Goal: Transaction & Acquisition: Purchase product/service

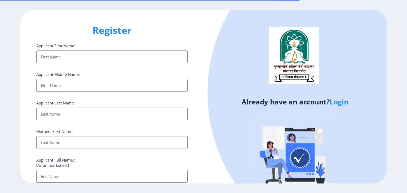
select select
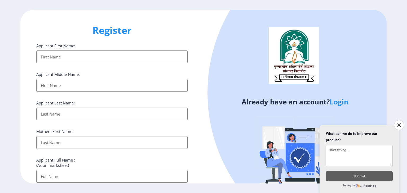
click at [72, 61] on input "Applicant First Name:" at bounding box center [111, 57] width 151 height 13
type input "[PERSON_NAME]"
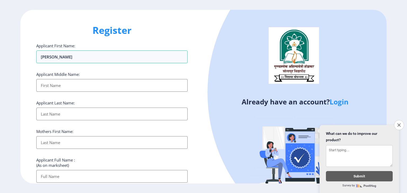
click at [50, 90] on input "Applicant First Name:" at bounding box center [111, 85] width 151 height 13
type input "sunil"
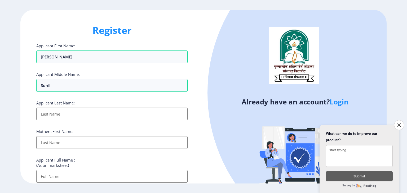
click at [49, 115] on input "Applicant First Name:" at bounding box center [111, 114] width 151 height 13
type input "mane"
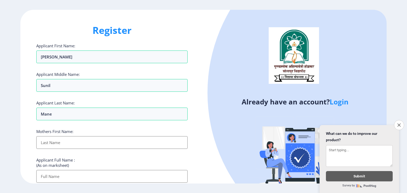
click at [52, 140] on input "Applicant First Name:" at bounding box center [111, 142] width 151 height 13
type input "vandana"
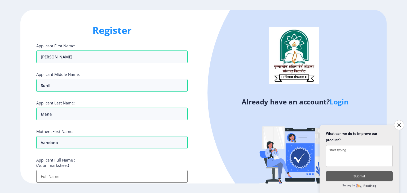
click at [50, 174] on input "Applicant First Name:" at bounding box center [111, 176] width 151 height 13
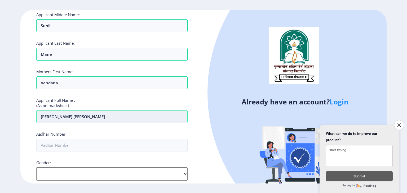
scroll to position [66, 0]
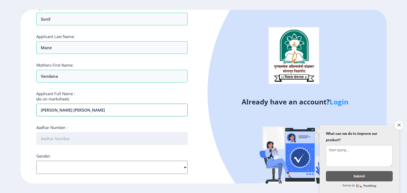
type input "swapnil sunil mane"
click at [61, 137] on input "Aadhar Number :" at bounding box center [111, 138] width 151 height 13
type input "993146097515"
click at [59, 164] on select "Select Gender Male Female Other" at bounding box center [111, 167] width 151 height 13
select select "Male"
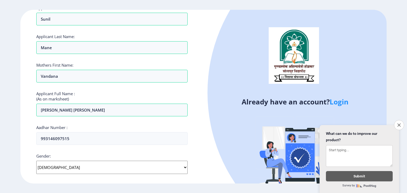
click at [36, 161] on select "Select Gender Male Female Other" at bounding box center [111, 167] width 151 height 13
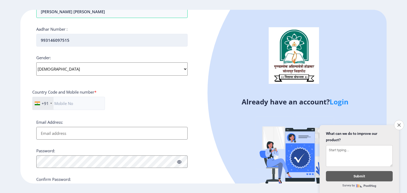
scroll to position [174, 0]
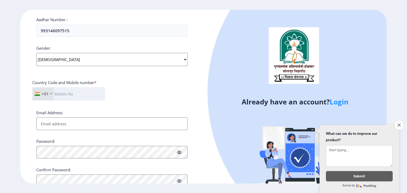
click at [61, 94] on input "text" at bounding box center [68, 93] width 73 height 13
type input "9325317701"
click at [47, 119] on input "Email Address:" at bounding box center [111, 124] width 151 height 13
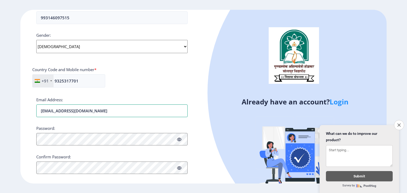
scroll to position [194, 0]
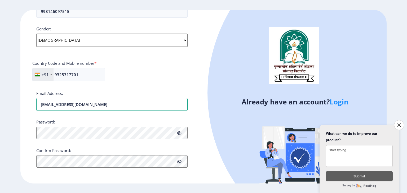
type input "[EMAIL_ADDRESS][DOMAIN_NAME]"
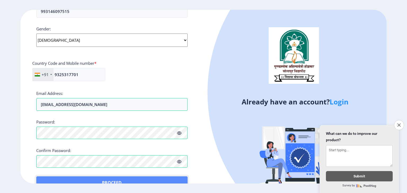
click at [47, 180] on button "Proceed" at bounding box center [111, 183] width 151 height 13
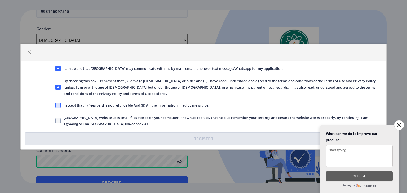
click at [58, 103] on span at bounding box center [57, 105] width 5 height 5
click at [56, 105] on input "I accept that (I) Fees paid is not refundable And (II) All the information fill…" at bounding box center [55, 105] width 0 height 0
checkbox input "true"
click at [59, 119] on span at bounding box center [57, 120] width 5 height 5
click at [56, 121] on input "Solapur University website uses small files stored on your computer, known as c…" at bounding box center [55, 121] width 0 height 0
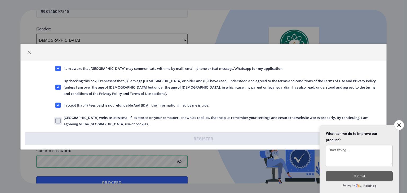
checkbox input "true"
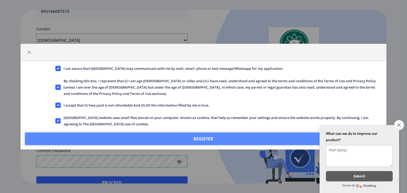
click at [127, 134] on button "Register" at bounding box center [203, 139] width 357 height 13
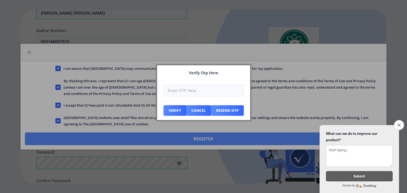
scroll to position [224, 0]
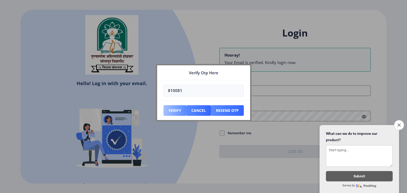
type input "810081"
click at [178, 110] on button "Verify" at bounding box center [174, 110] width 23 height 11
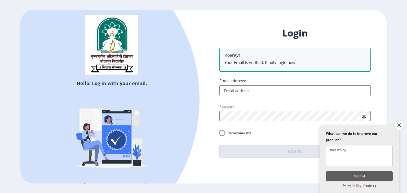
click at [259, 86] on input "Email address:" at bounding box center [294, 91] width 151 height 11
click at [254, 89] on input "Email address:" at bounding box center [294, 91] width 151 height 11
type input "swapmane0143@gmai.com"
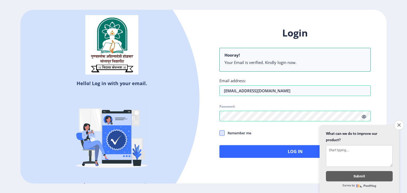
click at [223, 133] on span at bounding box center [221, 133] width 5 height 5
click at [219, 133] on input "Remember me" at bounding box center [219, 133] width 0 height 0
checkbox input "true"
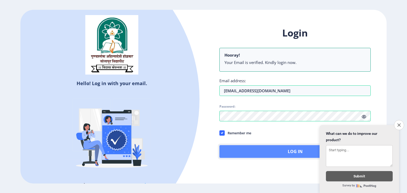
click at [251, 150] on button "Log In" at bounding box center [294, 151] width 151 height 13
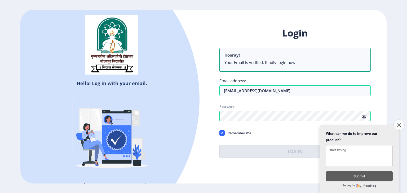
click at [397, 123] on icon "Close survey" at bounding box center [398, 124] width 3 height 3
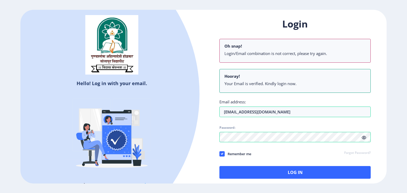
click at [362, 115] on div "Login Oh snap! Login/Email combination is not correct, please try again. Hooray…" at bounding box center [294, 98] width 151 height 161
click at [363, 137] on icon at bounding box center [363, 138] width 5 height 4
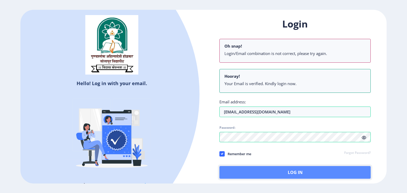
click at [328, 171] on button "Log In" at bounding box center [294, 172] width 151 height 13
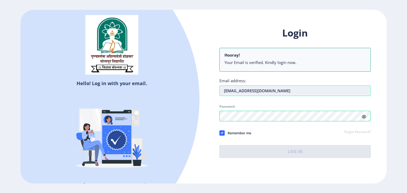
click at [306, 93] on input "swapmane0143@gmai.com" at bounding box center [294, 91] width 151 height 11
click at [266, 91] on input "swapmane0143@gmai.com" at bounding box center [294, 91] width 151 height 11
click at [266, 92] on input "swapmane0143@gmai.com" at bounding box center [294, 91] width 151 height 11
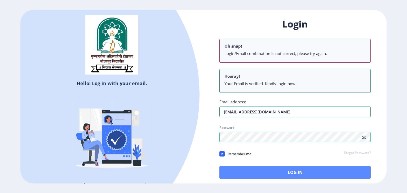
type input "[EMAIL_ADDRESS][DOMAIN_NAME]"
click at [277, 171] on button "Log In" at bounding box center [294, 172] width 151 height 13
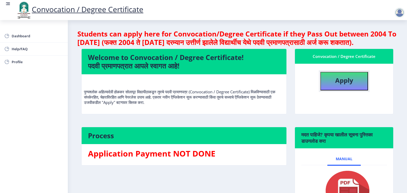
click at [353, 91] on button "Apply" at bounding box center [344, 81] width 48 height 19
select select
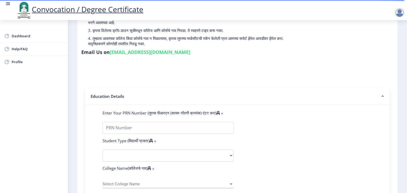
scroll to position [58, 0]
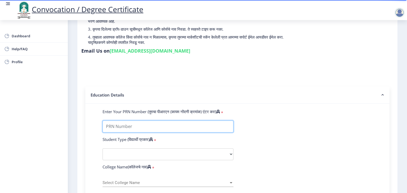
click at [123, 126] on input "Enter Your PRN Number (तुमचा पीआरएन (कायम नोंदणी क्रमांक) एंटर करा)" at bounding box center [167, 127] width 131 height 12
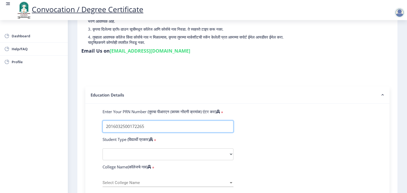
type input "2016032500172265"
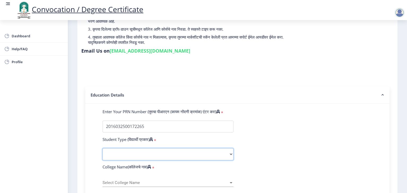
click at [119, 152] on select "Select Student Type Regular External" at bounding box center [167, 155] width 131 height 12
select select "Regular"
click at [102, 149] on select "Select Student Type Regular External" at bounding box center [167, 155] width 131 height 12
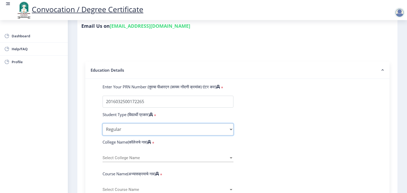
scroll to position [84, 0]
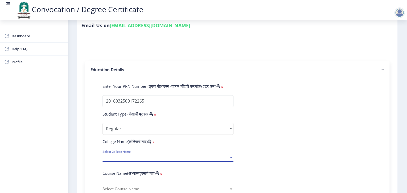
click at [230, 157] on div at bounding box center [231, 157] width 3 height 1
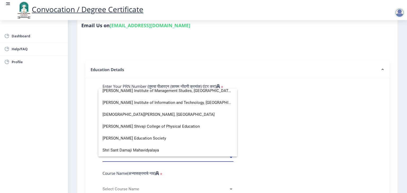
scroll to position [1313, 0]
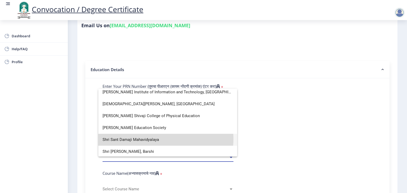
click at [157, 139] on span "Shri Sant Damaji Mahavidyalaya" at bounding box center [167, 140] width 130 height 12
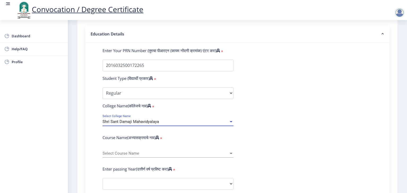
scroll to position [120, 0]
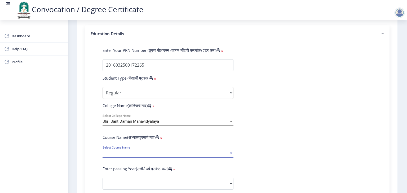
click at [230, 151] on div at bounding box center [230, 153] width 5 height 5
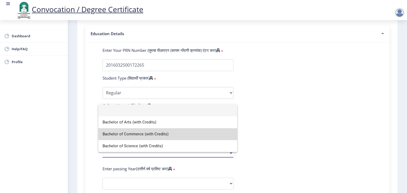
click at [181, 136] on span "Bachelor of Commerce (with Credits)" at bounding box center [167, 134] width 130 height 12
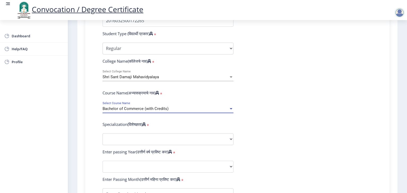
scroll to position [165, 0]
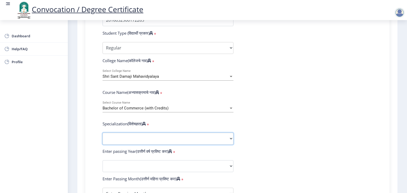
click at [231, 140] on select "Specialization Banking Advanced Accountancy Advanced Banking Advanced Cost Acco…" at bounding box center [167, 139] width 131 height 12
select select "Banking"
click at [102, 133] on select "Specialization Banking Advanced Accountancy Advanced Banking Advanced Cost Acco…" at bounding box center [167, 139] width 131 height 12
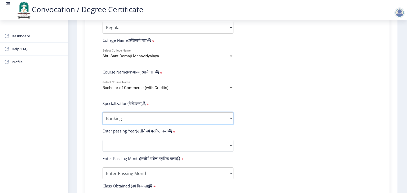
scroll to position [186, 0]
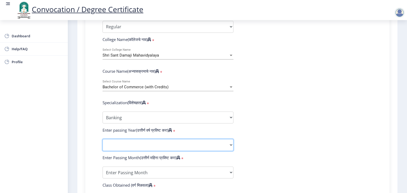
click at [227, 141] on select "2025 2024 2023 2022 2021 2020 2019 2018 2017 2016 2015 2014 2013 2012 2011 2010…" at bounding box center [167, 145] width 131 height 12
select select "2019"
click at [102, 139] on select "2025 2024 2023 2022 2021 2020 2019 2018 2017 2016 2015 2014 2013 2012 2011 2010…" at bounding box center [167, 145] width 131 height 12
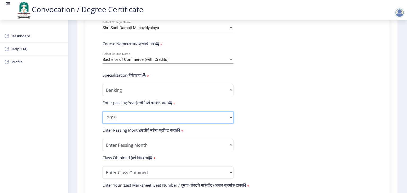
scroll to position [216, 0]
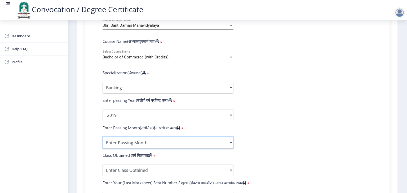
click at [228, 141] on select "Enter Passing Month March April May October November December" at bounding box center [167, 143] width 131 height 12
select select "October"
click at [102, 137] on select "Enter Passing Month March April May October November December" at bounding box center [167, 143] width 131 height 12
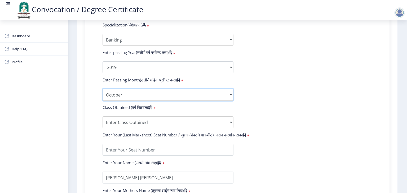
scroll to position [264, 0]
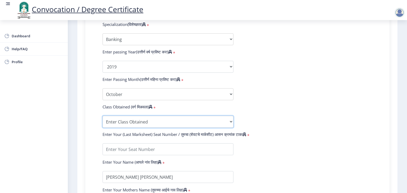
click at [228, 121] on select "Enter Class Obtained FIRST CLASS WITH DISTINCTION FIRST CLASS HIGHER SECOND CLA…" at bounding box center [167, 122] width 131 height 12
select select "Grade B+"
click at [102, 116] on select "Enter Class Obtained FIRST CLASS WITH DISTINCTION FIRST CLASS HIGHER SECOND CLA…" at bounding box center [167, 122] width 131 height 12
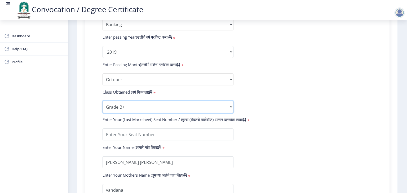
scroll to position [280, 0]
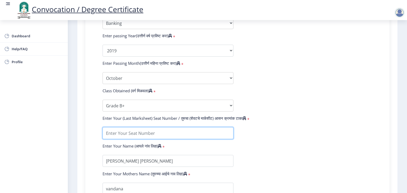
click at [145, 127] on input "textarea" at bounding box center [167, 133] width 131 height 12
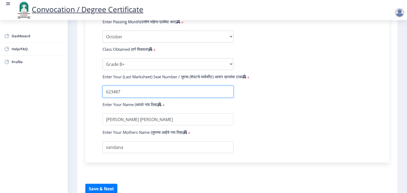
scroll to position [347, 0]
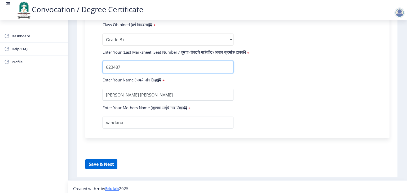
type input "623487"
click at [92, 159] on button "Save & Next" at bounding box center [101, 164] width 32 height 10
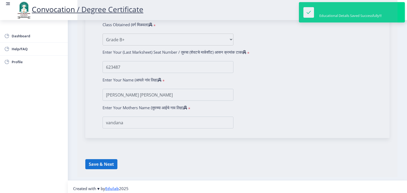
select select
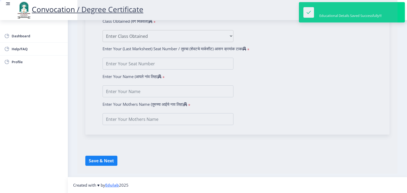
type input "swapnil sunil mane"
type input "vandana"
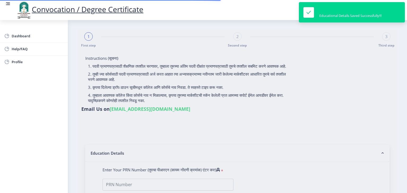
type input "2016032500172265"
select select "Regular"
select select "2019"
select select "October"
select select "Grade B+"
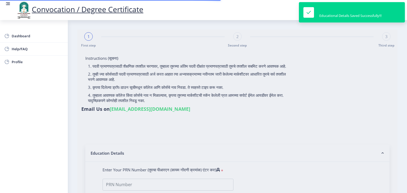
type input "623487"
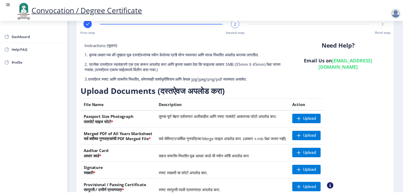
scroll to position [58, 0]
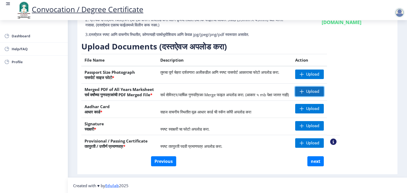
click at [319, 93] on span "Upload" at bounding box center [312, 91] width 13 height 5
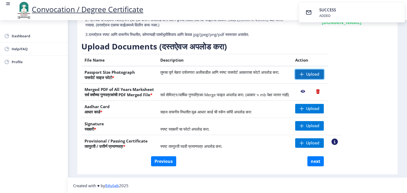
click at [319, 72] on span "Upload" at bounding box center [312, 74] width 13 height 5
click at [319, 126] on span "Upload" at bounding box center [312, 125] width 13 height 5
click at [323, 70] on span "Upload" at bounding box center [309, 75] width 29 height 10
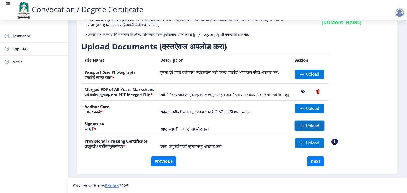
click at [323, 122] on span "Upload" at bounding box center [309, 126] width 29 height 10
click at [322, 126] on span "Upload" at bounding box center [309, 126] width 29 height 10
click at [319, 109] on span "Upload" at bounding box center [312, 108] width 13 height 5
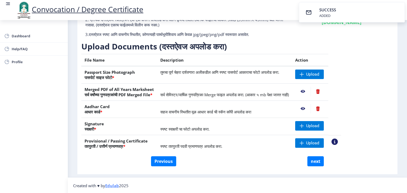
click at [310, 109] on nb-action at bounding box center [302, 109] width 15 height 10
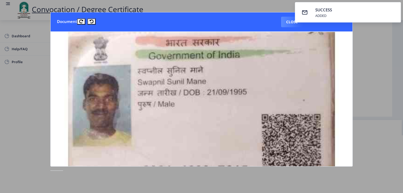
scroll to position [0, 0]
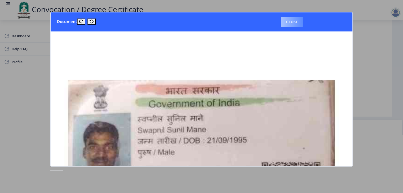
click at [290, 21] on button "Close" at bounding box center [292, 22] width 22 height 11
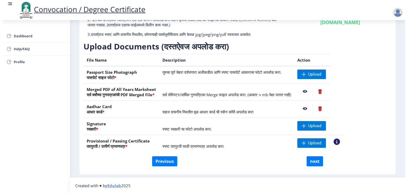
scroll to position [6, 0]
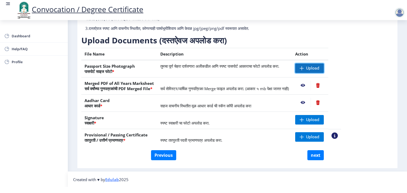
click at [321, 65] on span "Upload" at bounding box center [309, 69] width 29 height 10
click at [323, 117] on span "Upload" at bounding box center [309, 120] width 29 height 10
click at [319, 120] on span "Upload" at bounding box center [312, 119] width 13 height 5
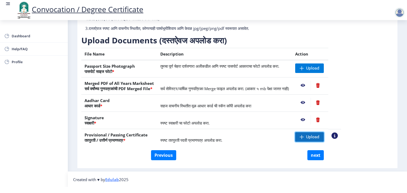
click at [323, 133] on span "Upload" at bounding box center [309, 137] width 29 height 10
click at [310, 134] on nb-action at bounding box center [302, 137] width 15 height 10
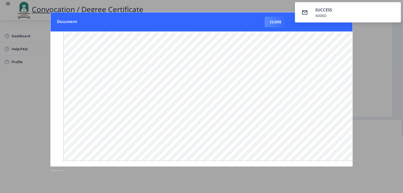
scroll to position [0, 0]
click at [272, 24] on button "Close" at bounding box center [275, 22] width 22 height 11
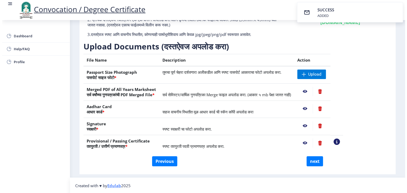
scroll to position [6, 0]
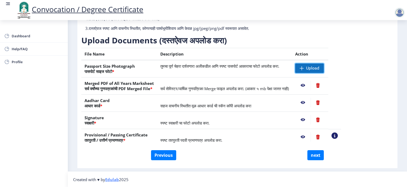
click at [319, 70] on span "Upload" at bounding box center [312, 68] width 13 height 5
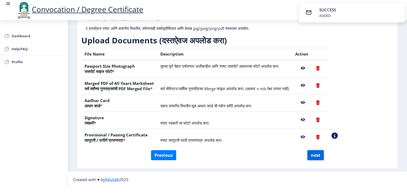
click at [313, 157] on button "next" at bounding box center [315, 155] width 16 height 10
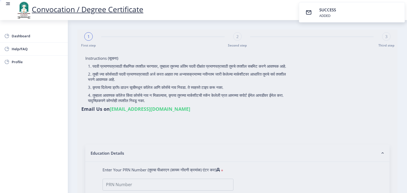
select select
type input "swapnil sunil mane"
type input "vandana"
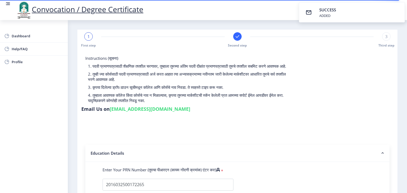
select select
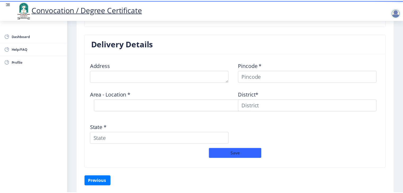
scroll to position [415, 0]
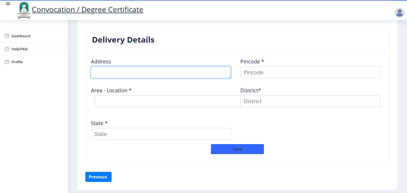
click at [129, 76] on textarea at bounding box center [161, 72] width 140 height 12
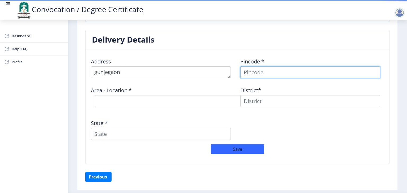
click at [269, 75] on input at bounding box center [310, 72] width 140 height 12
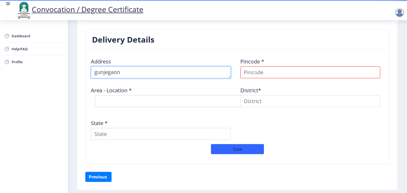
click at [112, 70] on textarea at bounding box center [161, 72] width 140 height 12
type textarea "v"
type textarea "g"
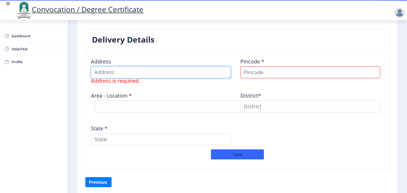
type textarea "u"
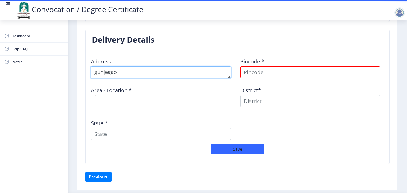
type textarea "gunjegaon"
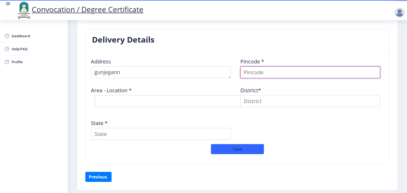
click at [259, 75] on input at bounding box center [310, 72] width 140 height 12
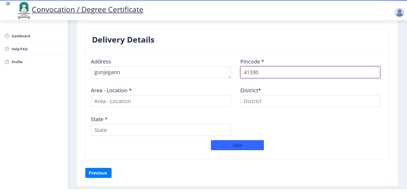
type input "413302"
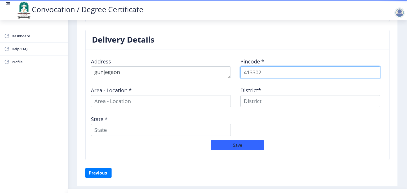
select select
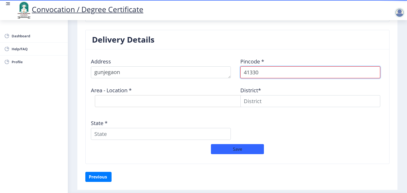
type input "413305"
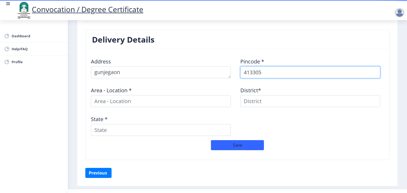
select select
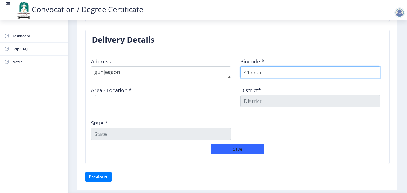
type input "413305"
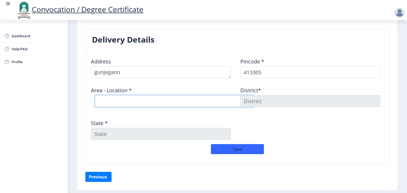
click at [182, 102] on select "Select Area Location Andhalgaon B.O Arali B.O Borale B.O Bramhapuri B.O Dongarg…" at bounding box center [174, 101] width 159 height 12
select select "6: Object"
click at [95, 95] on select "Select Area Location Andhalgaon B.O Arali B.O Borale B.O Bramhapuri B.O Dongarg…" at bounding box center [174, 101] width 159 height 12
type input "SOLAPUR"
type input "Maharashtra"
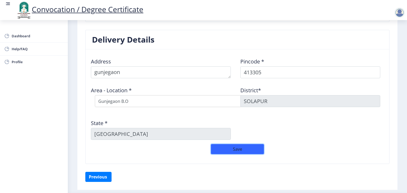
click at [240, 150] on button "Save" at bounding box center [237, 149] width 53 height 10
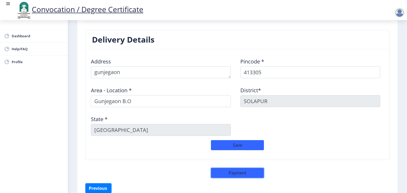
click at [231, 169] on button "Payment" at bounding box center [237, 173] width 53 height 10
select select "sealed"
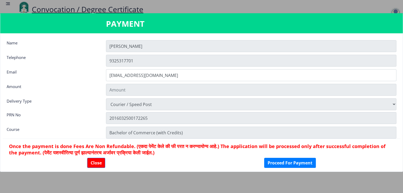
type input "1885"
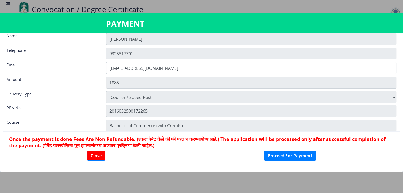
scroll to position [7, 0]
click at [289, 155] on button "Proceed For Payment" at bounding box center [290, 156] width 52 height 10
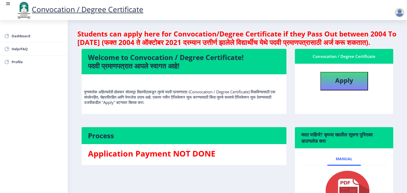
click at [9, 4] on rect at bounding box center [8, 3] width 3 height 1
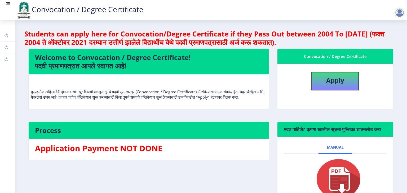
click at [402, 14] on div at bounding box center [399, 12] width 11 height 11
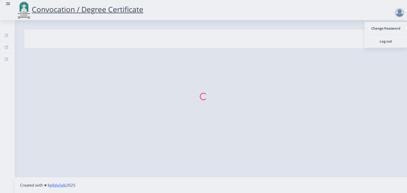
select select
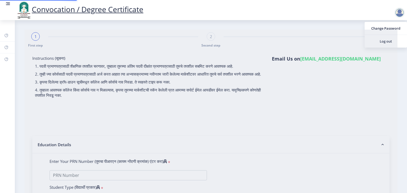
type input "swapnil sunil mane"
type input "vandana"
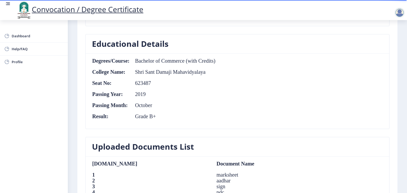
scroll to position [241, 0]
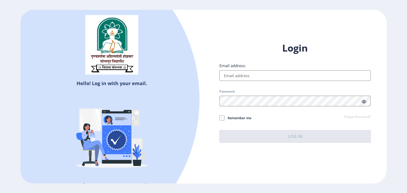
select select
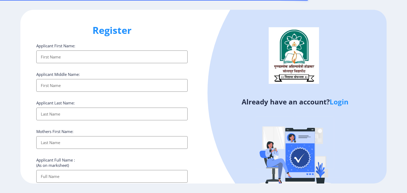
select select
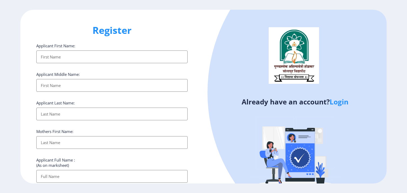
click at [69, 55] on input "Applicant First Name:" at bounding box center [111, 57] width 151 height 13
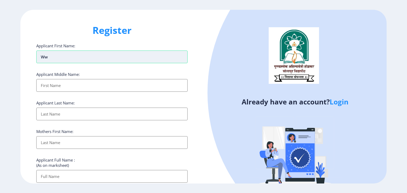
type input "w"
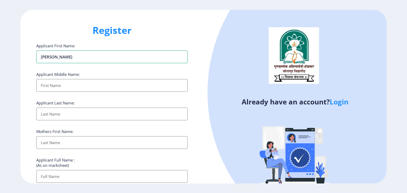
type input "swapnil"
click at [64, 86] on input "Applicant First Name:" at bounding box center [111, 85] width 151 height 13
type input "sunil"
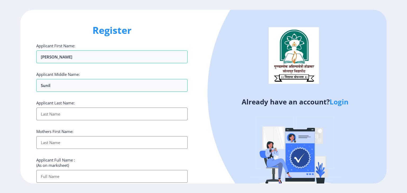
click at [65, 113] on input "Applicant First Name:" at bounding box center [111, 114] width 151 height 13
type input "mane"
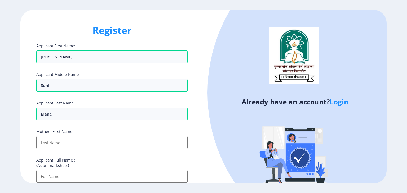
click at [55, 141] on input "Applicant First Name:" at bounding box center [111, 142] width 151 height 13
type input "vandana"
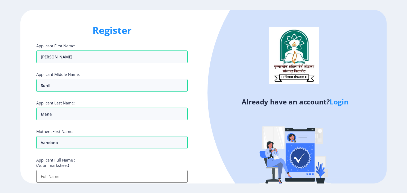
click at [62, 174] on input "Applicant First Name:" at bounding box center [111, 176] width 151 height 13
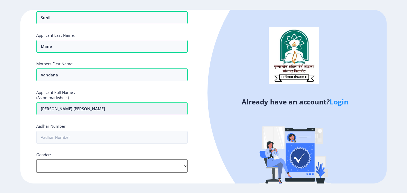
scroll to position [84, 0]
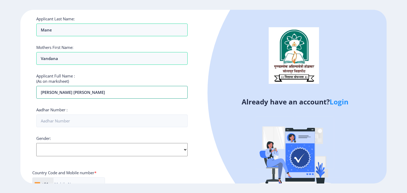
type input "swapnil sunil mane"
click at [74, 151] on select "Select Gender Male Female Other" at bounding box center [111, 149] width 151 height 13
select select "Male"
click at [36, 143] on select "Select Gender Male Female Other" at bounding box center [111, 149] width 151 height 13
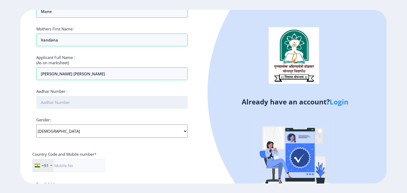
click at [71, 100] on input "Aadhar Number :" at bounding box center [111, 102] width 151 height 13
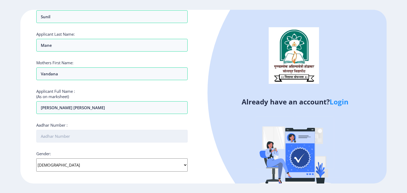
scroll to position [69, 0]
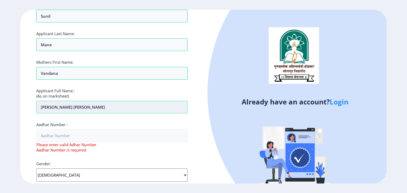
click at [83, 110] on input "swapnil sunil mane" at bounding box center [111, 107] width 151 height 13
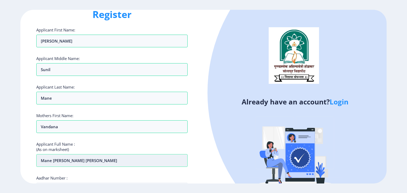
scroll to position [0, 0]
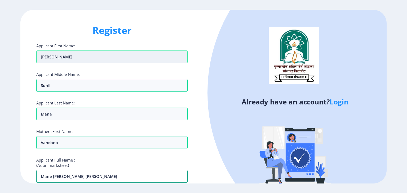
type input "mane swapnil sunil"
click at [82, 57] on input "swapnil" at bounding box center [111, 57] width 151 height 13
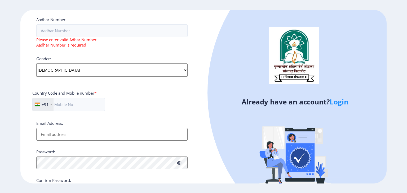
scroll to position [179, 0]
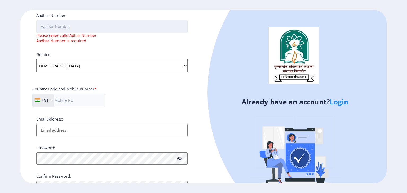
click at [85, 30] on input "Aadhar Number :" at bounding box center [111, 26] width 151 height 13
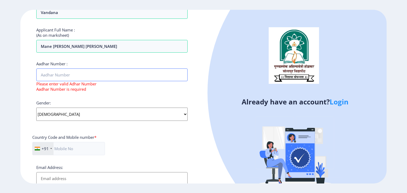
scroll to position [108, 0]
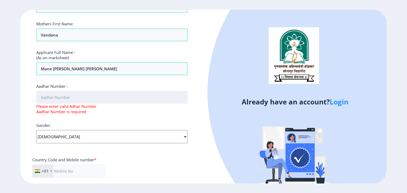
click at [69, 96] on input "Aadhar Number :" at bounding box center [111, 97] width 151 height 13
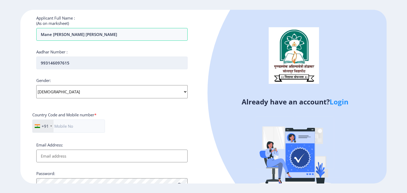
scroll to position [178, 0]
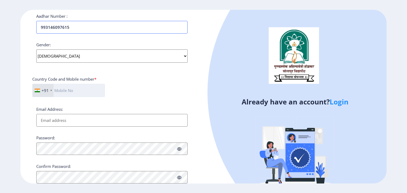
type input "993146097615"
click at [69, 90] on input "text" at bounding box center [68, 90] width 73 height 13
type input "3"
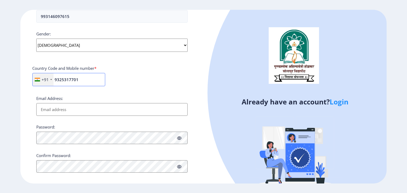
type input "9325317701"
click at [67, 108] on input "Email Address:" at bounding box center [111, 109] width 151 height 13
type input "[EMAIL_ADDRESS][DOMAIN_NAME]"
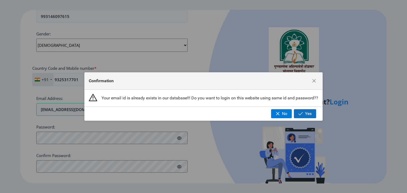
click at [313, 116] on button "Yes" at bounding box center [305, 113] width 22 height 9
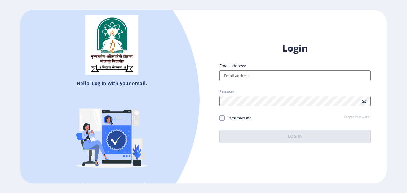
click at [250, 75] on input "Email address:" at bounding box center [294, 75] width 151 height 11
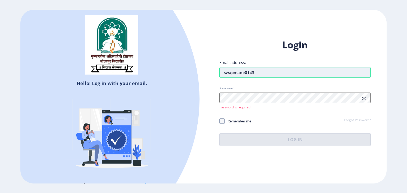
click at [270, 76] on input "swapmane0143" at bounding box center [294, 72] width 151 height 11
type input "swapmane0143@143"
click at [363, 100] on icon at bounding box center [363, 99] width 5 height 4
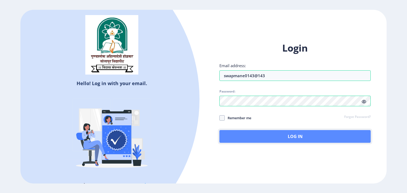
click at [284, 138] on button "Log In" at bounding box center [294, 136] width 151 height 13
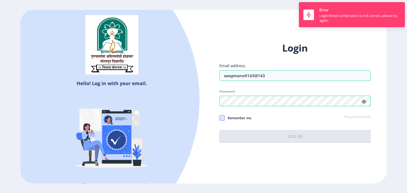
click at [221, 115] on span at bounding box center [221, 117] width 5 height 5
click at [219, 118] on input "Remember me" at bounding box center [219, 118] width 0 height 0
checkbox input "true"
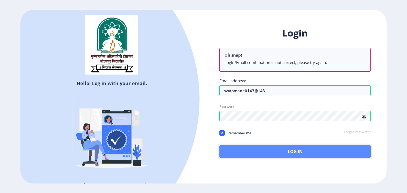
click at [298, 152] on button "Log In" at bounding box center [294, 151] width 151 height 13
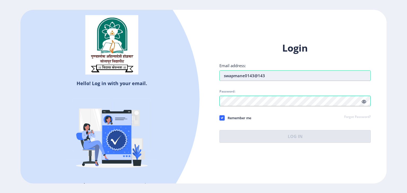
click at [276, 76] on input "swapmane0143@143" at bounding box center [294, 75] width 151 height 11
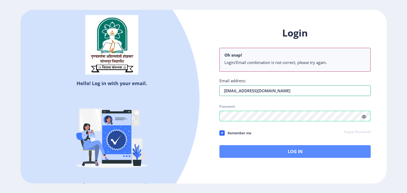
type input "[EMAIL_ADDRESS][DOMAIN_NAME]"
click at [272, 156] on button "Log In" at bounding box center [294, 151] width 151 height 13
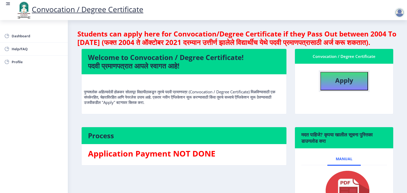
click at [345, 85] on b "Apply" at bounding box center [344, 80] width 18 height 9
select select
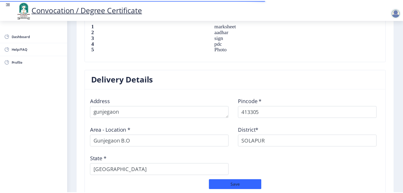
scroll to position [440, 0]
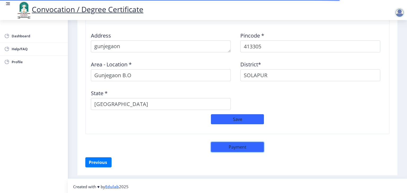
click at [235, 148] on button "Payment" at bounding box center [237, 147] width 53 height 10
select select "sealed"
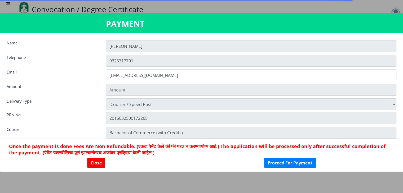
type input "1885"
click at [292, 164] on button "Proceed For Payment" at bounding box center [290, 163] width 52 height 10
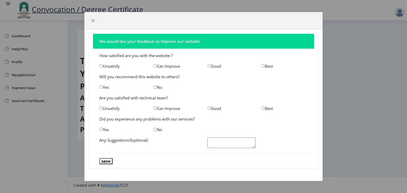
click at [209, 67] on input "radio" at bounding box center [208, 65] width 3 height 3
radio input "true"
click at [102, 86] on input "radio" at bounding box center [100, 87] width 3 height 3
radio input "true"
click at [210, 107] on input "radio" at bounding box center [208, 108] width 3 height 3
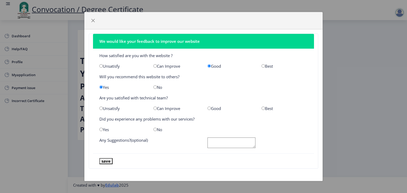
radio input "true"
click at [155, 128] on input "radio" at bounding box center [154, 129] width 3 height 3
radio input "true"
click at [239, 150] on nb-card-body "How satisfied are you with the website ? Unsatisfy Can Improve Good Best Will y…" at bounding box center [203, 101] width 221 height 105
click at [111, 161] on button "save" at bounding box center [105, 161] width 13 height 6
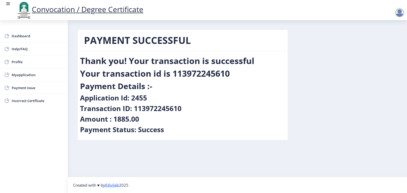
drag, startPoint x: 132, startPoint y: 96, endPoint x: 153, endPoint y: 97, distance: 21.2
click at [153, 97] on div "Application Id: 2455" at bounding box center [182, 99] width 205 height 11
click at [26, 101] on span "Incorrect Certificate" at bounding box center [38, 101] width 52 height 6
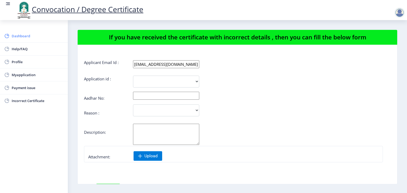
click at [31, 37] on span "Dashboard" at bounding box center [38, 36] width 52 height 6
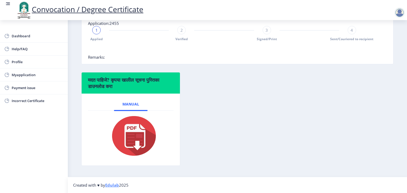
scroll to position [135, 0]
click at [140, 139] on img at bounding box center [130, 136] width 53 height 42
click at [42, 39] on link "Dashboard" at bounding box center [34, 36] width 68 height 13
click at [22, 73] on span "Myapplication" at bounding box center [38, 75] width 52 height 6
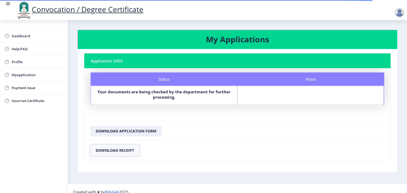
click at [120, 151] on button "Download Receipt" at bounding box center [115, 150] width 48 height 11
